Goal: Information Seeking & Learning: Find specific fact

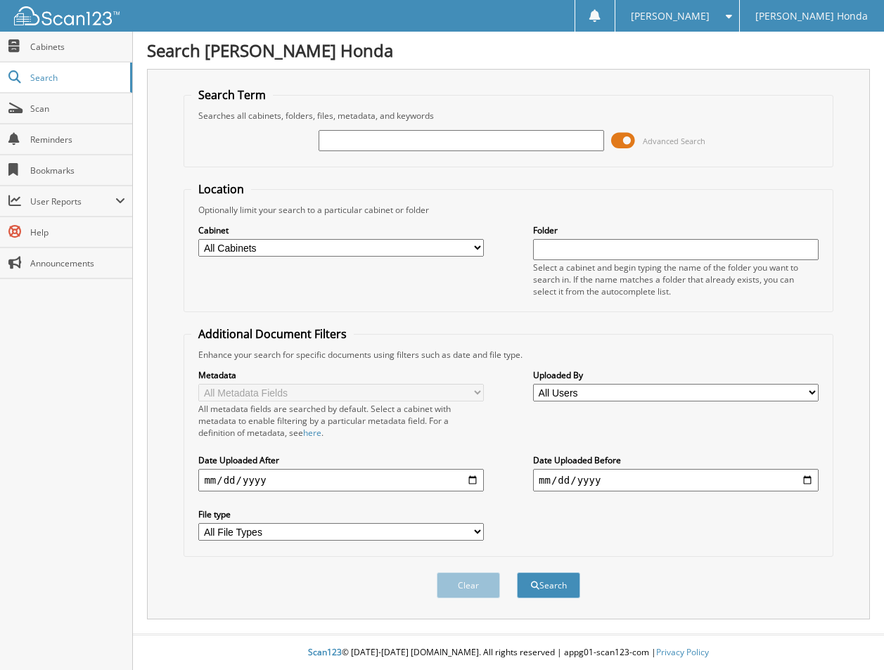
drag, startPoint x: 616, startPoint y: 141, endPoint x: 603, endPoint y: 141, distance: 12.7
click at [611, 141] on span at bounding box center [623, 140] width 24 height 21
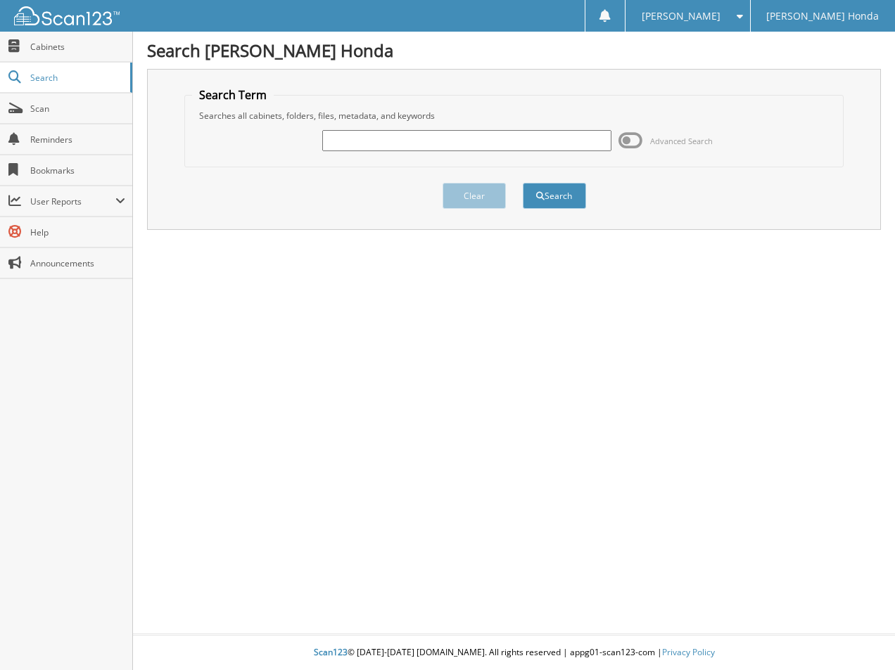
click at [517, 149] on input "text" at bounding box center [467, 140] width 290 height 21
type input "700464"
click at [523, 183] on button "Search" at bounding box center [554, 196] width 63 height 26
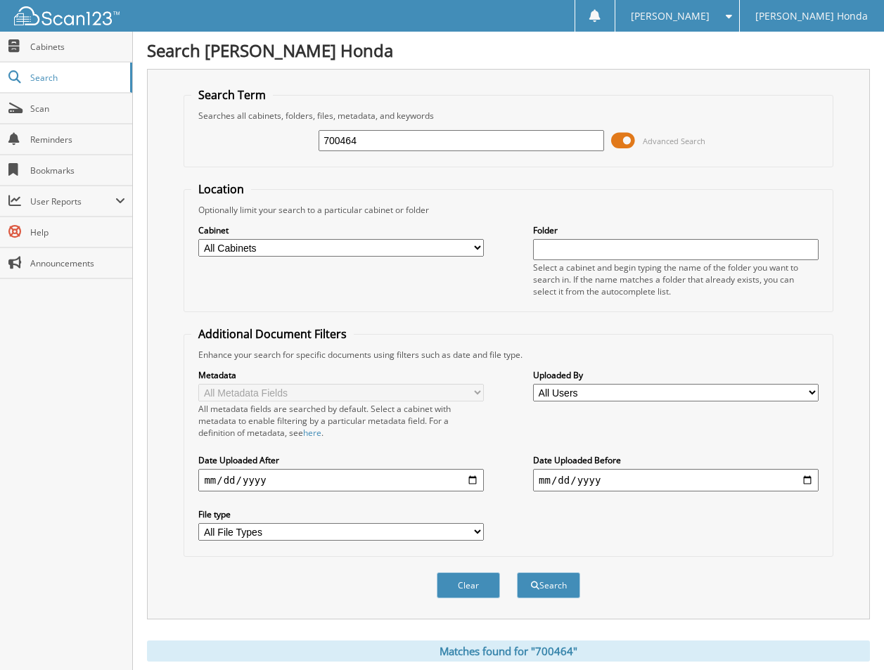
click at [611, 140] on span at bounding box center [623, 140] width 24 height 21
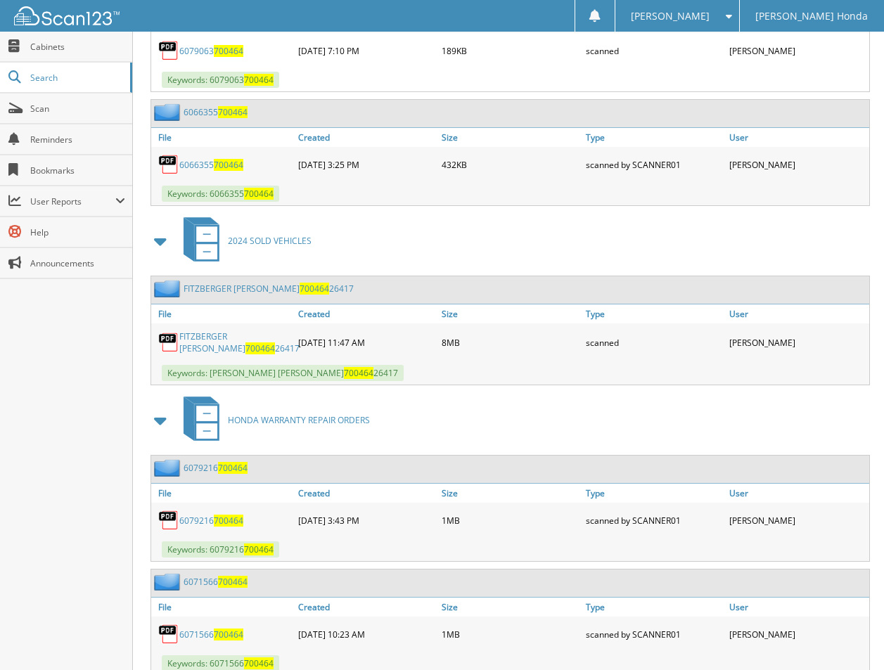
scroll to position [561, 0]
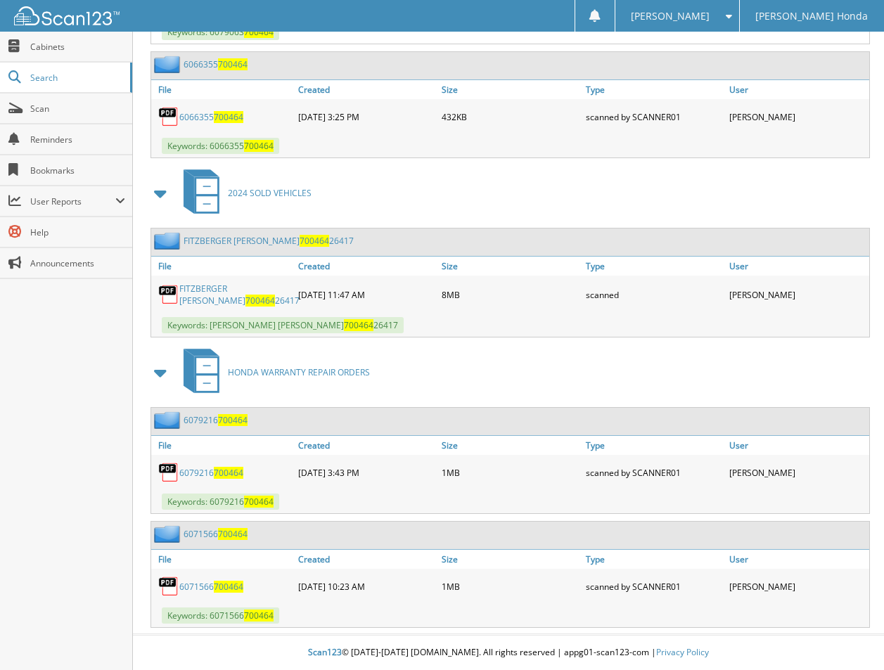
click at [194, 283] on link "FITZBERGER [PERSON_NAME] 700464 26417" at bounding box center [239, 295] width 120 height 24
